Goal: Task Accomplishment & Management: Use online tool/utility

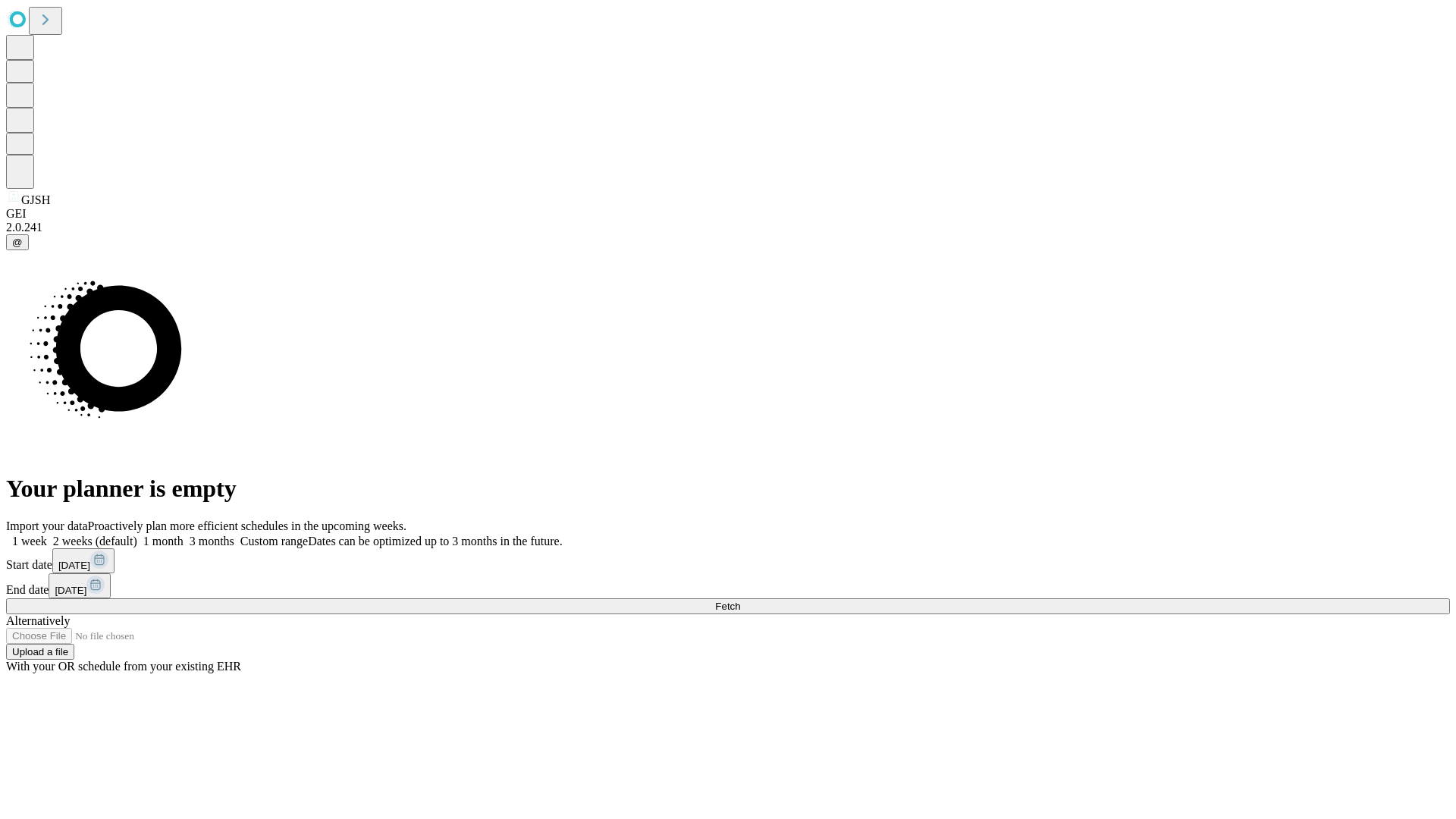
click at [741, 600] on span "Fetch" at bounding box center [728, 606] width 25 height 12
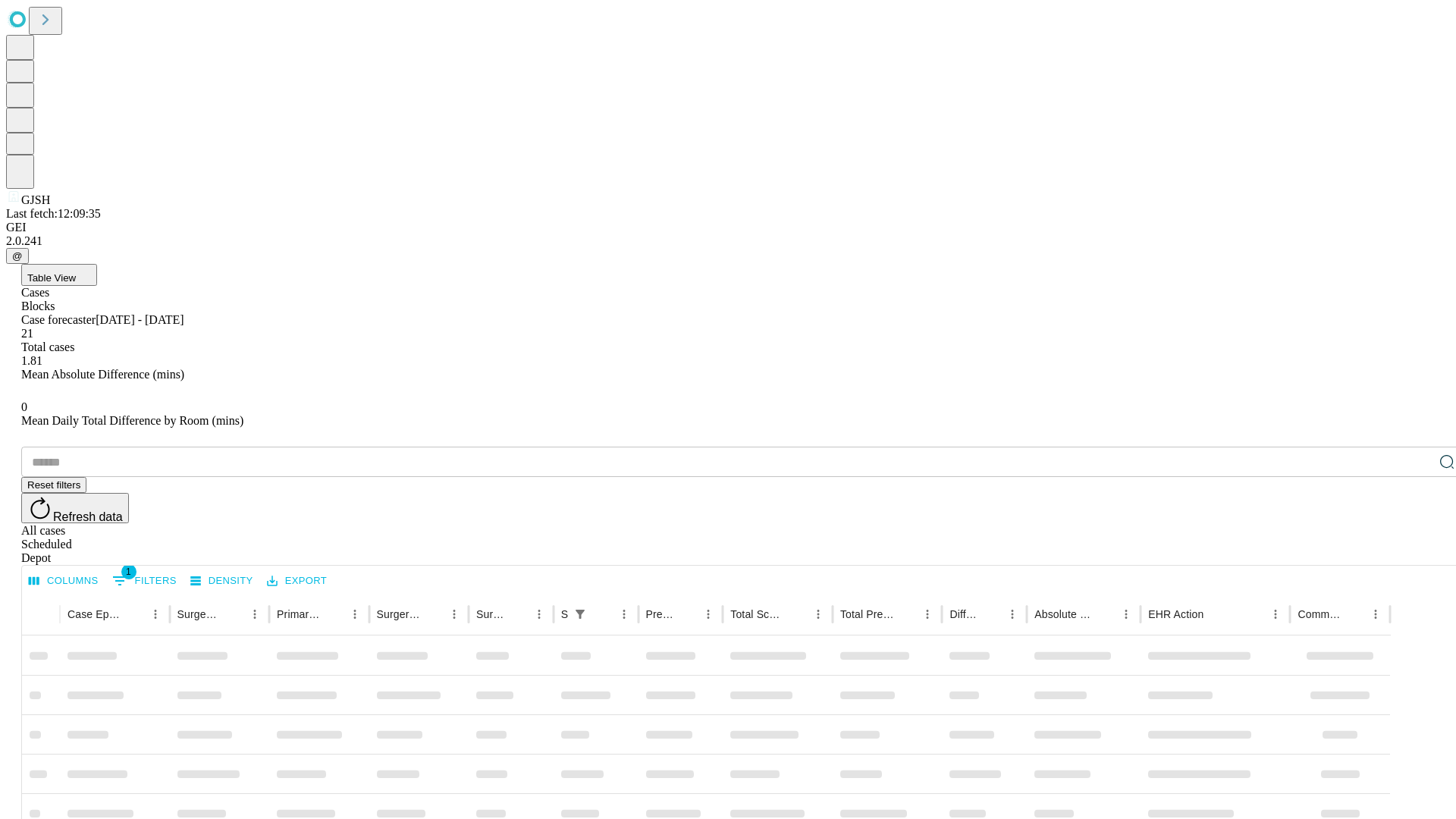
click at [1417, 551] on div "Depot" at bounding box center [743, 558] width 1444 height 13
